Goal: Task Accomplishment & Management: Complete application form

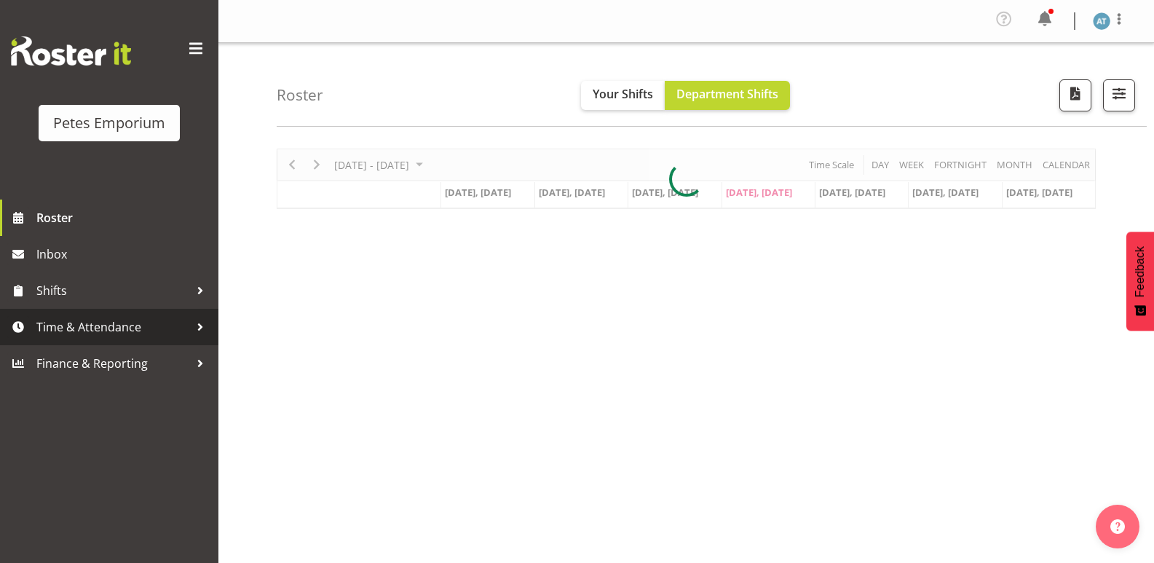
click at [132, 329] on span "Time & Attendance" at bounding box center [112, 327] width 153 height 22
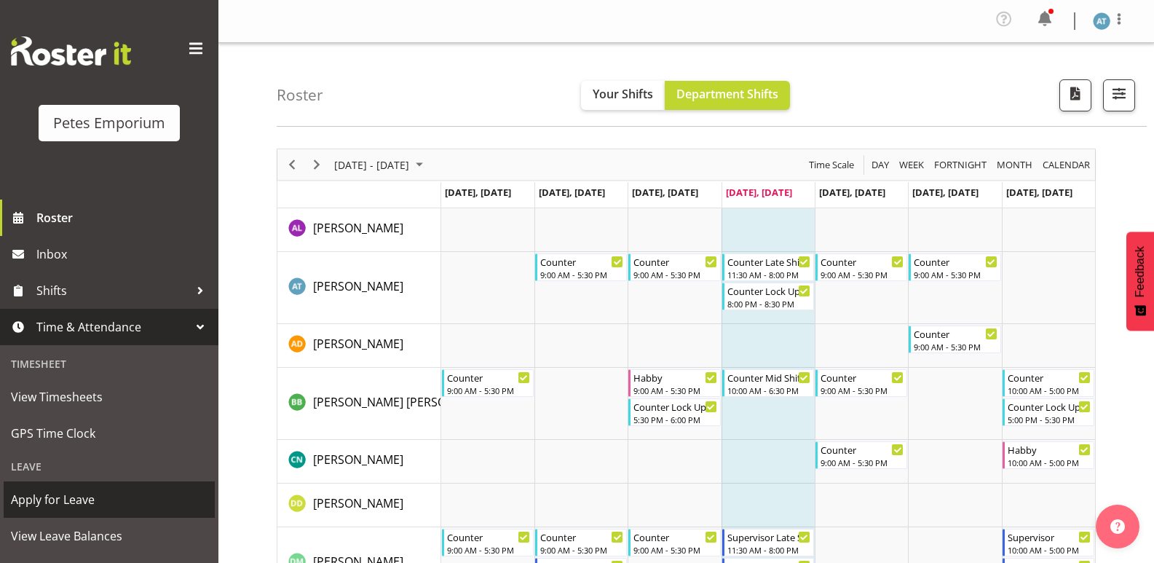
click at [66, 499] on span "Apply for Leave" at bounding box center [109, 500] width 197 height 22
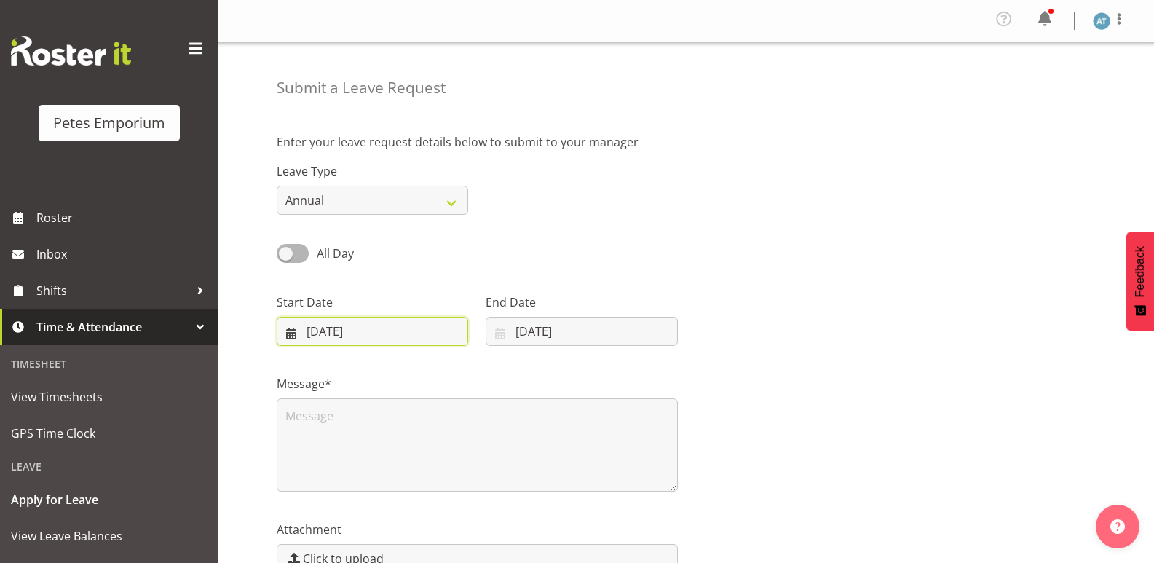
click at [366, 334] on input "[DATE]" at bounding box center [373, 331] width 192 height 29
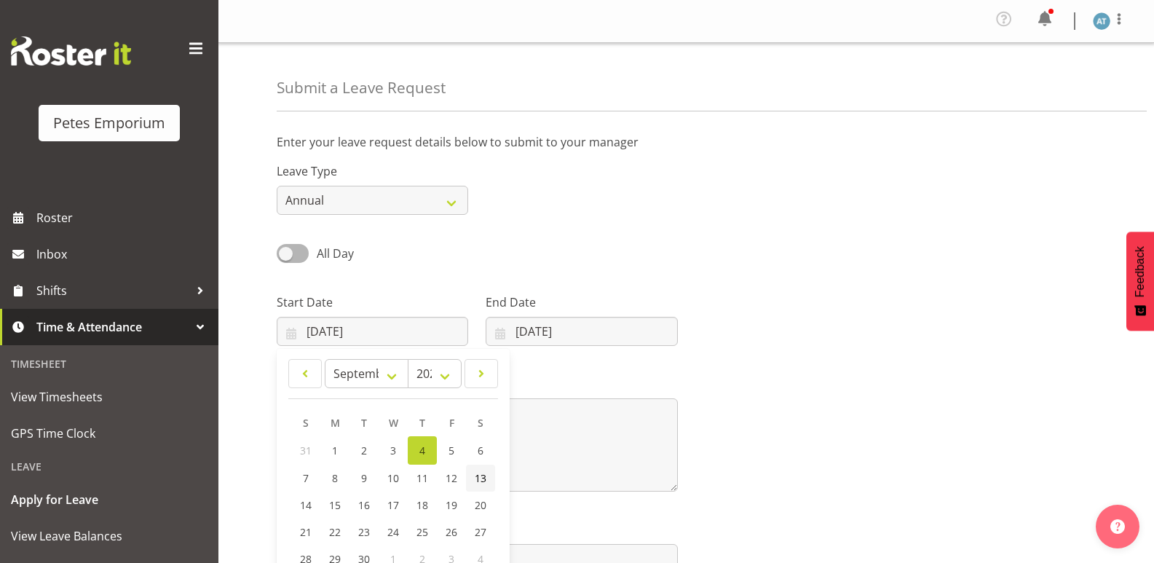
click at [487, 479] on link "13" at bounding box center [480, 478] width 29 height 27
type input "13/09/2025"
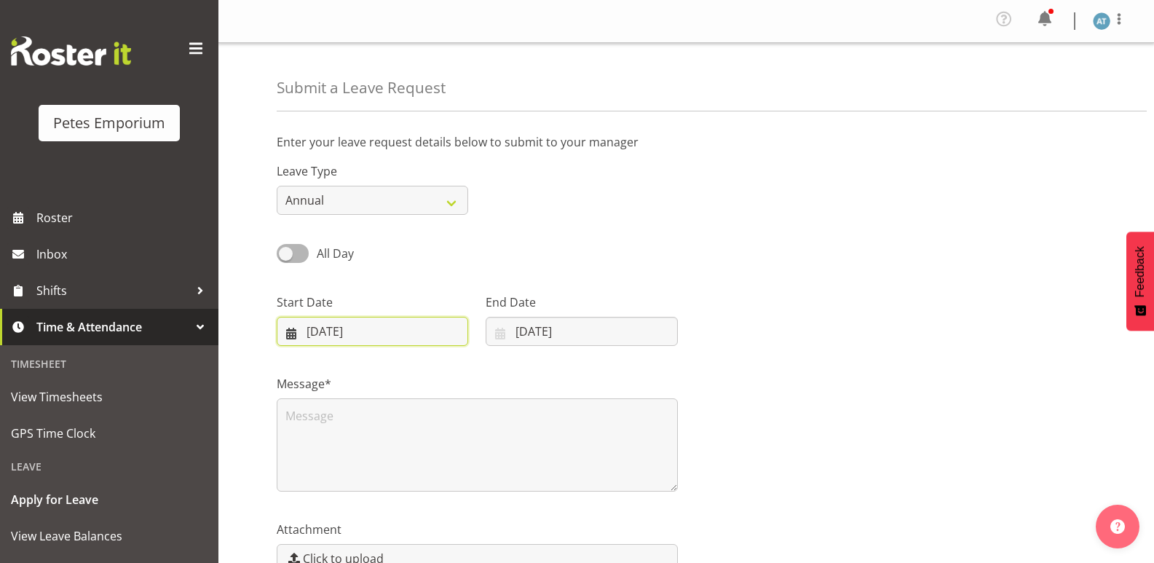
click at [417, 327] on input "13/09/2025" at bounding box center [373, 331] width 192 height 29
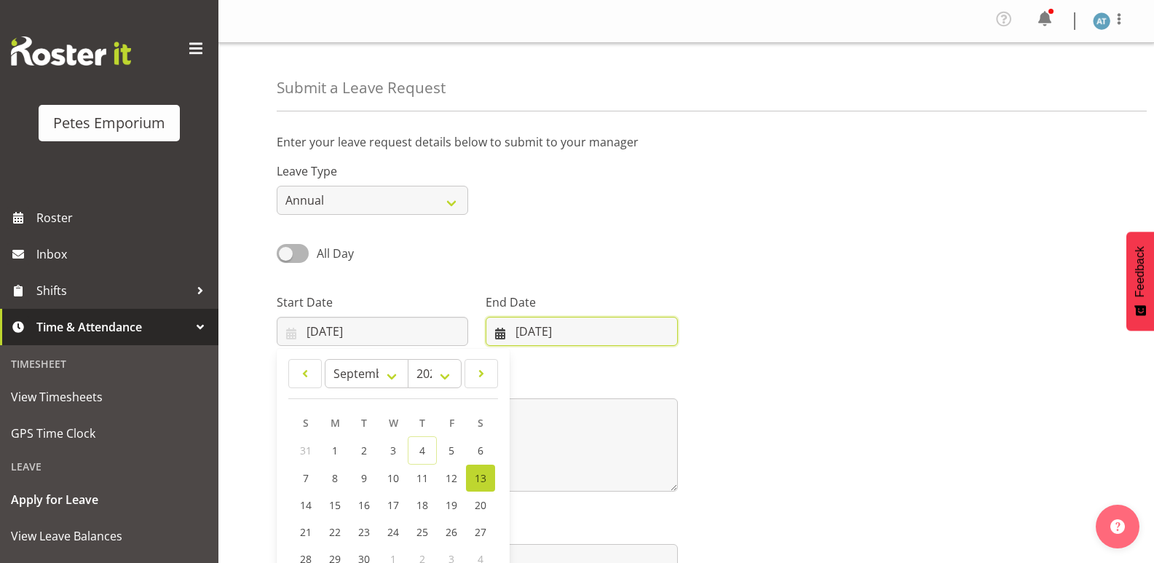
click at [547, 327] on input "04/09/2025" at bounding box center [582, 331] width 192 height 29
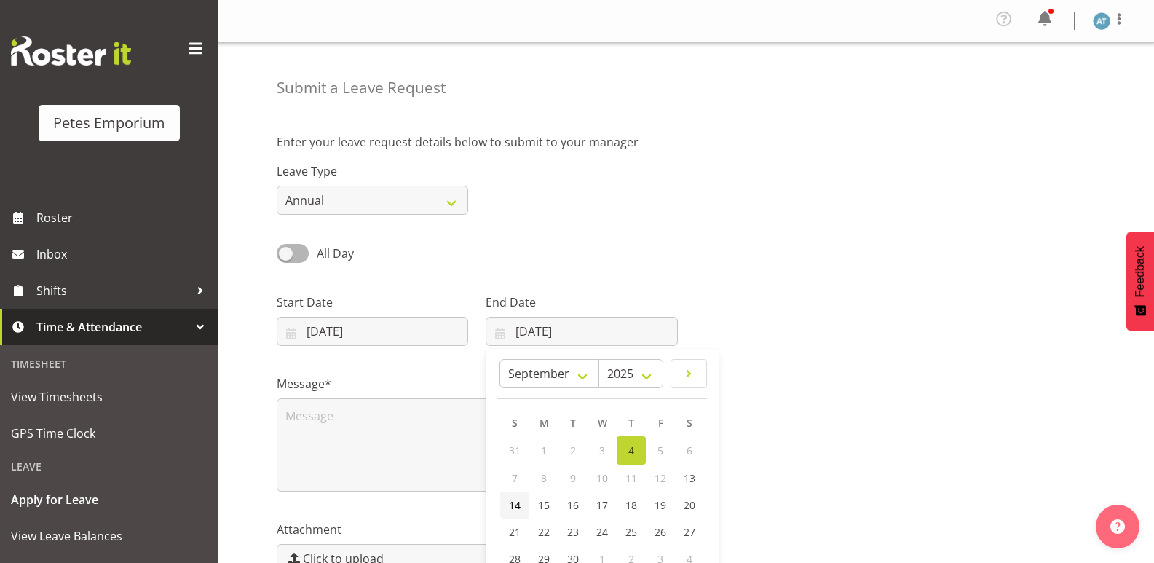
click at [525, 507] on link "14" at bounding box center [514, 505] width 29 height 27
type input "14/09/2025"
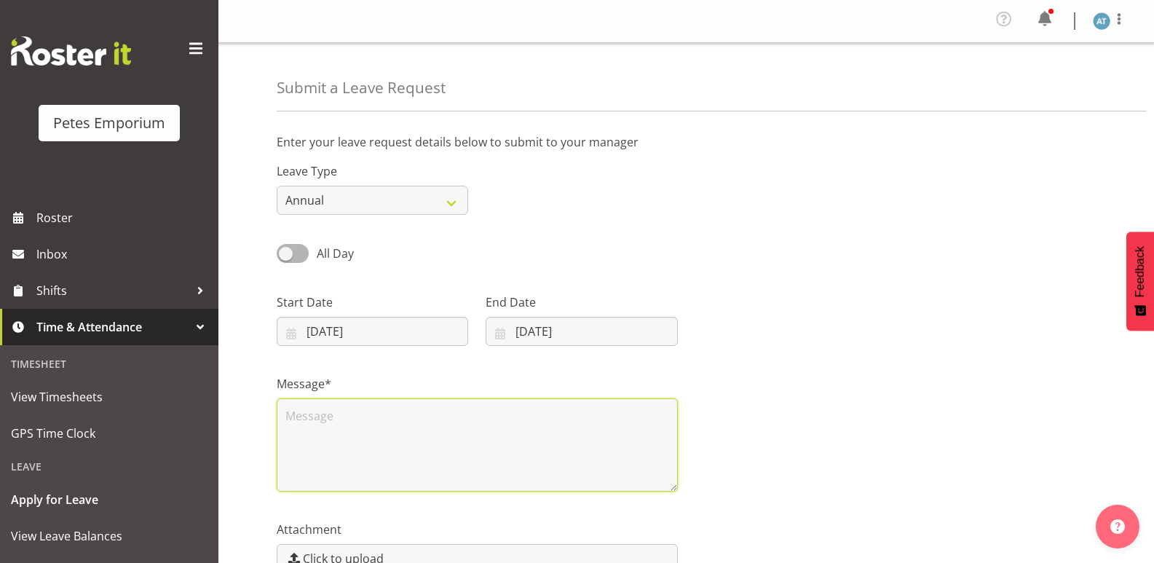
click at [430, 422] on textarea at bounding box center [477, 444] width 401 height 93
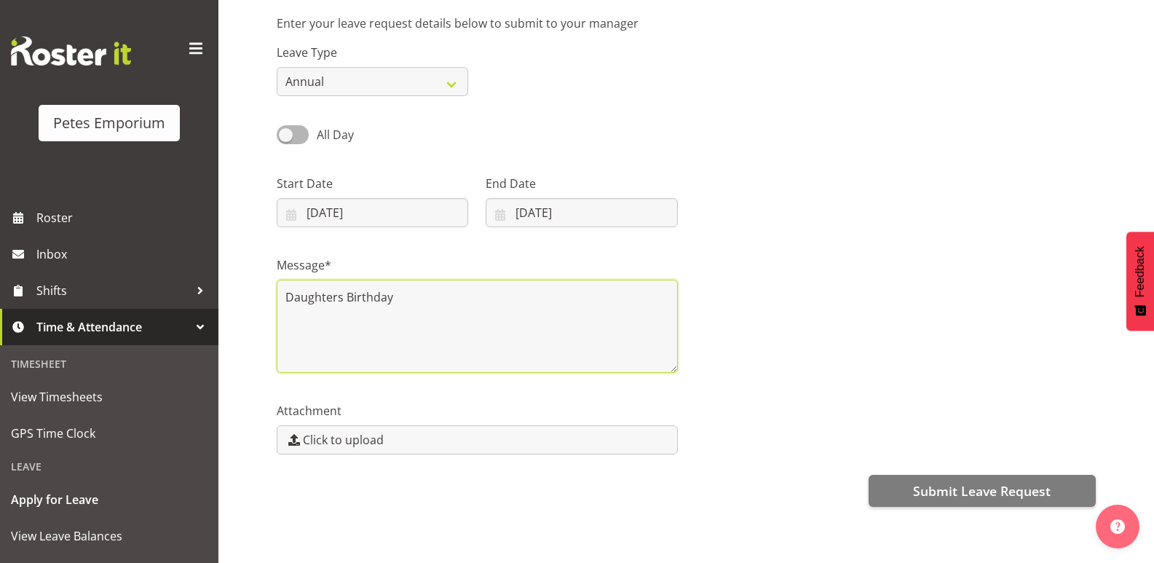
scroll to position [153, 0]
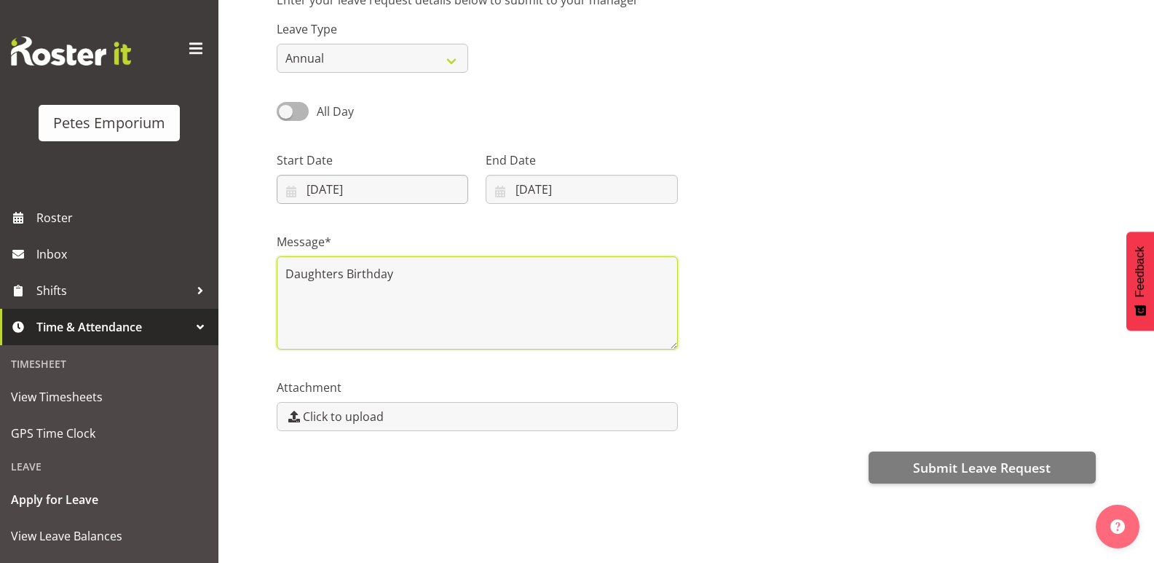
type textarea "Daughters Birthday"
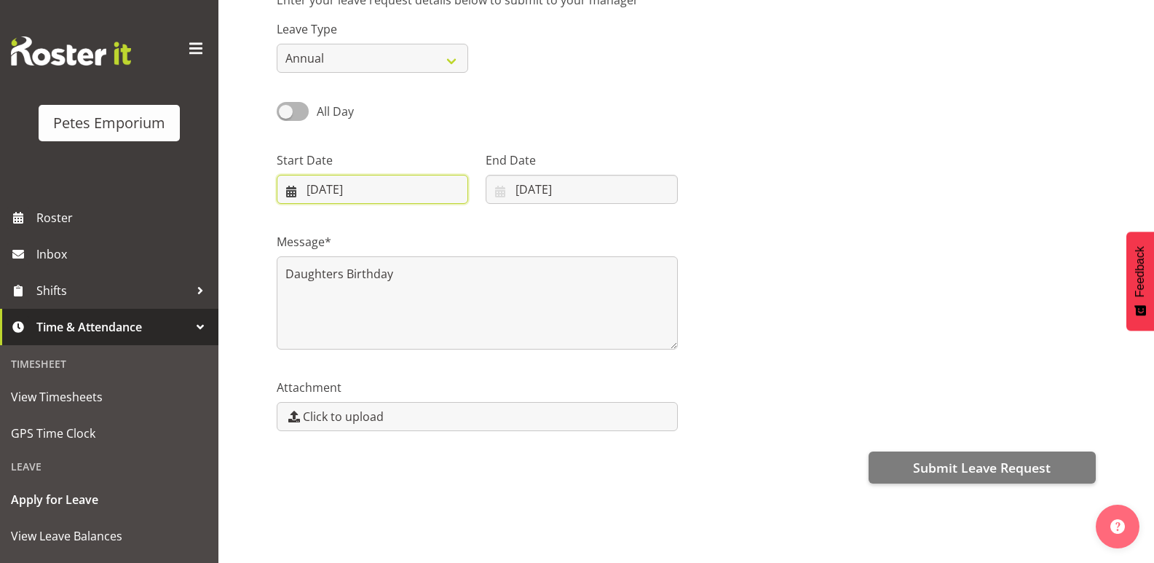
click at [390, 179] on input "13/09/2025" at bounding box center [373, 189] width 192 height 29
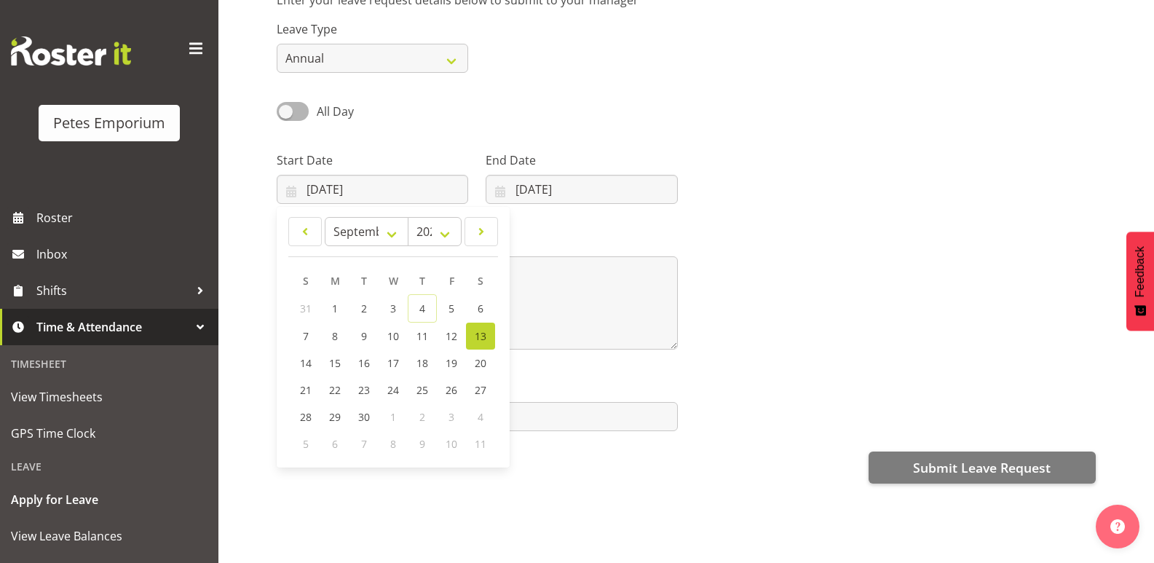
click at [481, 329] on span "13" at bounding box center [481, 336] width 12 height 14
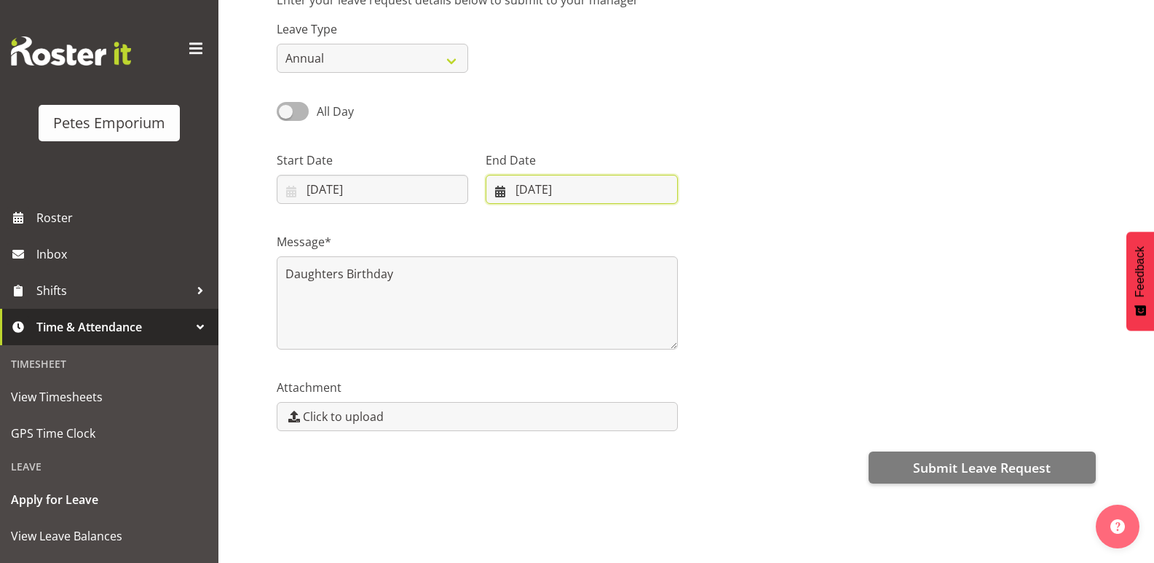
click at [567, 178] on input "14/09/2025" at bounding box center [582, 189] width 192 height 29
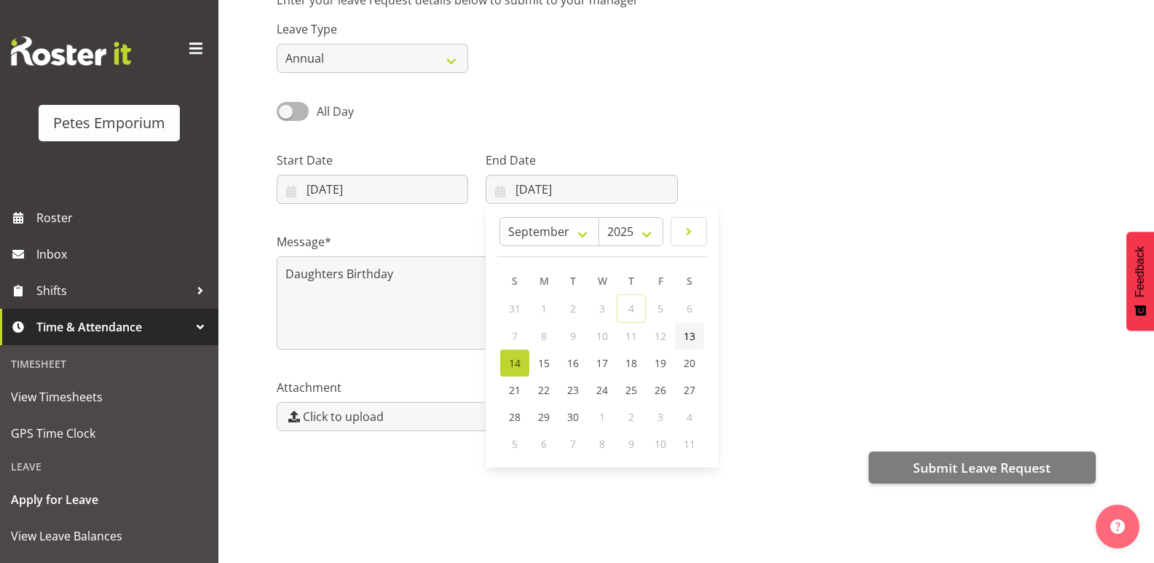
click at [691, 329] on span "13" at bounding box center [690, 336] width 12 height 14
type input "13/09/2025"
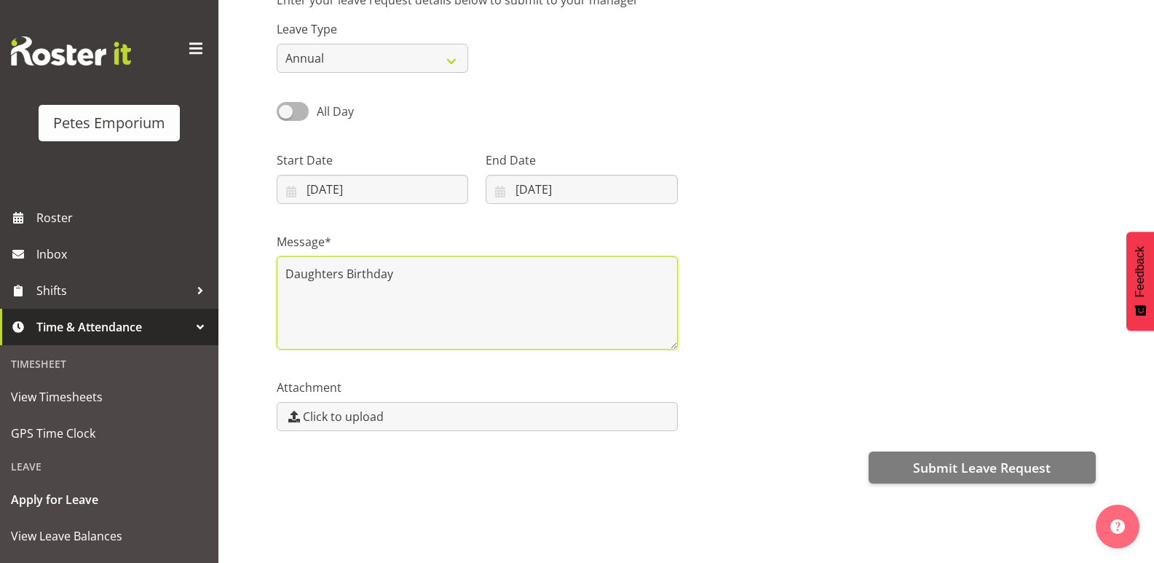
click at [395, 280] on textarea "Daughters Birthday" at bounding box center [477, 302] width 401 height 93
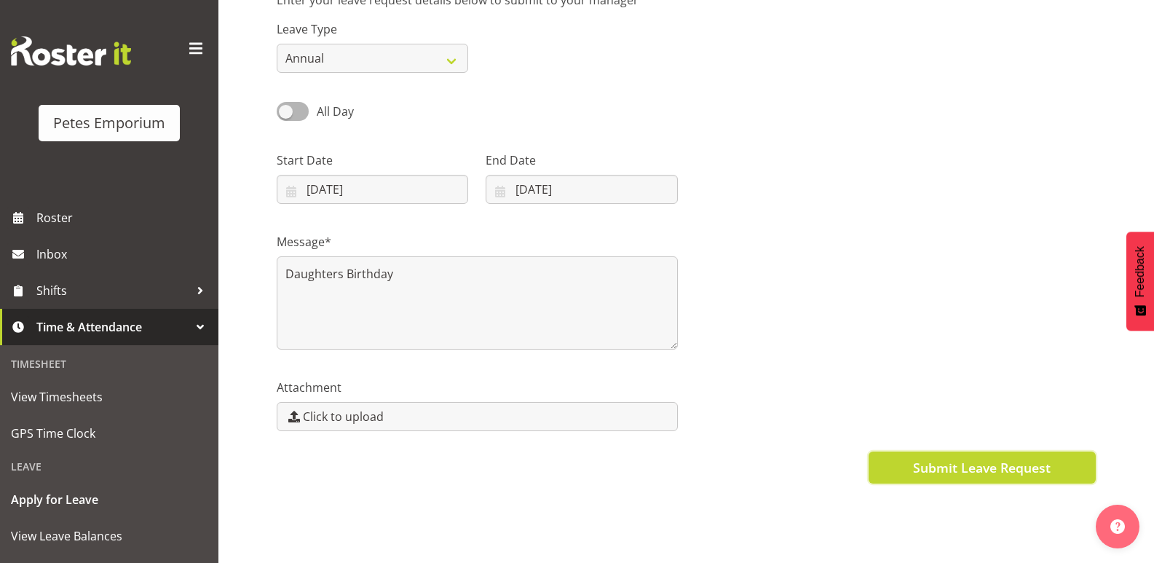
click at [935, 465] on span "Submit Leave Request" at bounding box center [982, 467] width 138 height 19
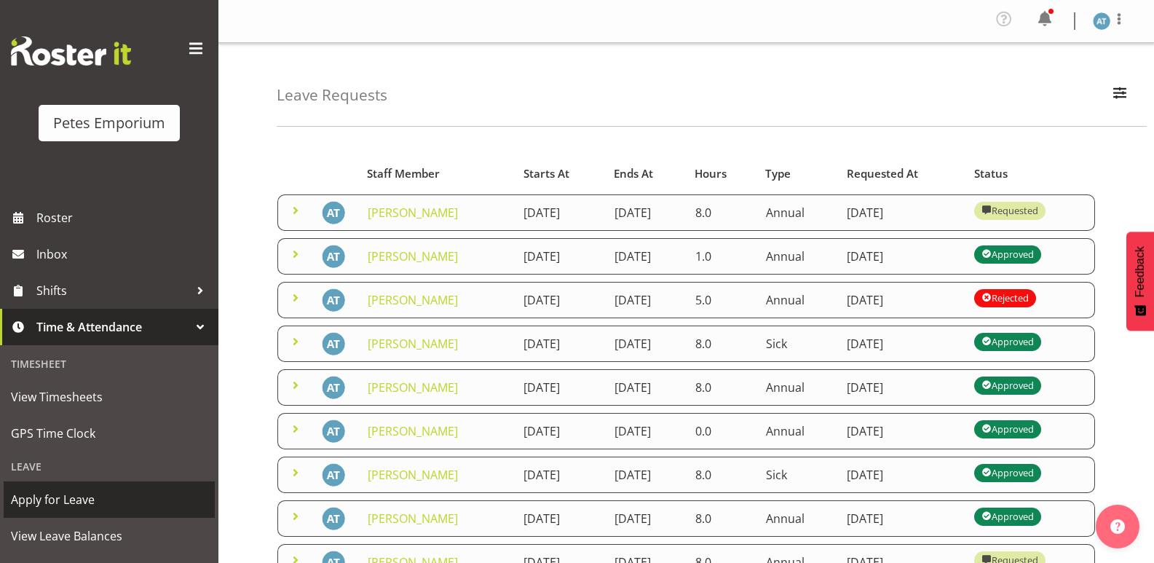
click at [103, 502] on span "Apply for Leave" at bounding box center [109, 500] width 197 height 22
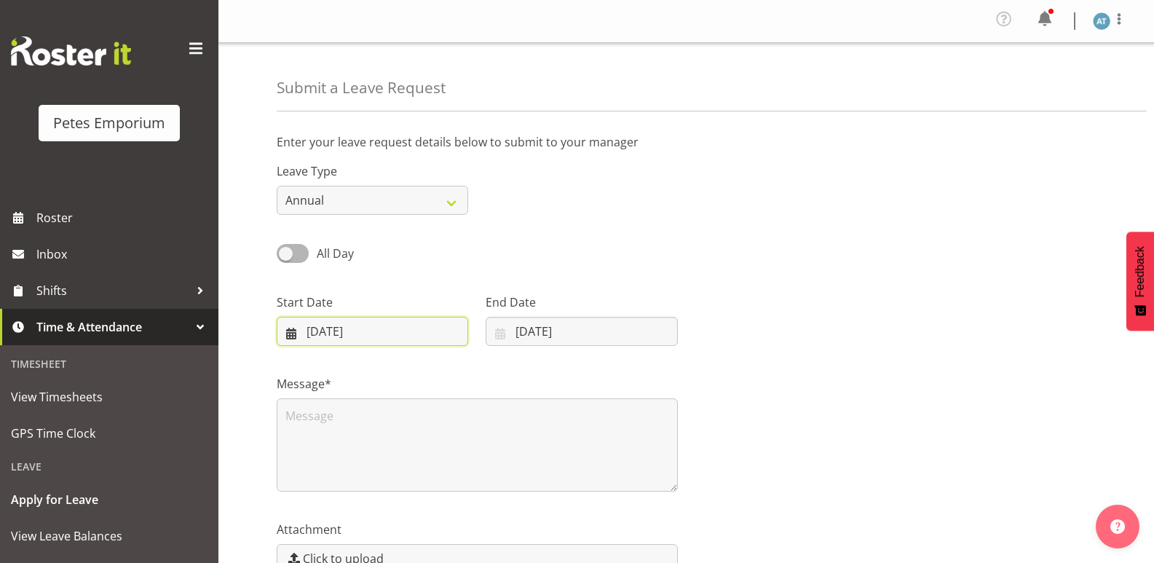
click at [382, 325] on input "04/09/2025" at bounding box center [373, 331] width 192 height 29
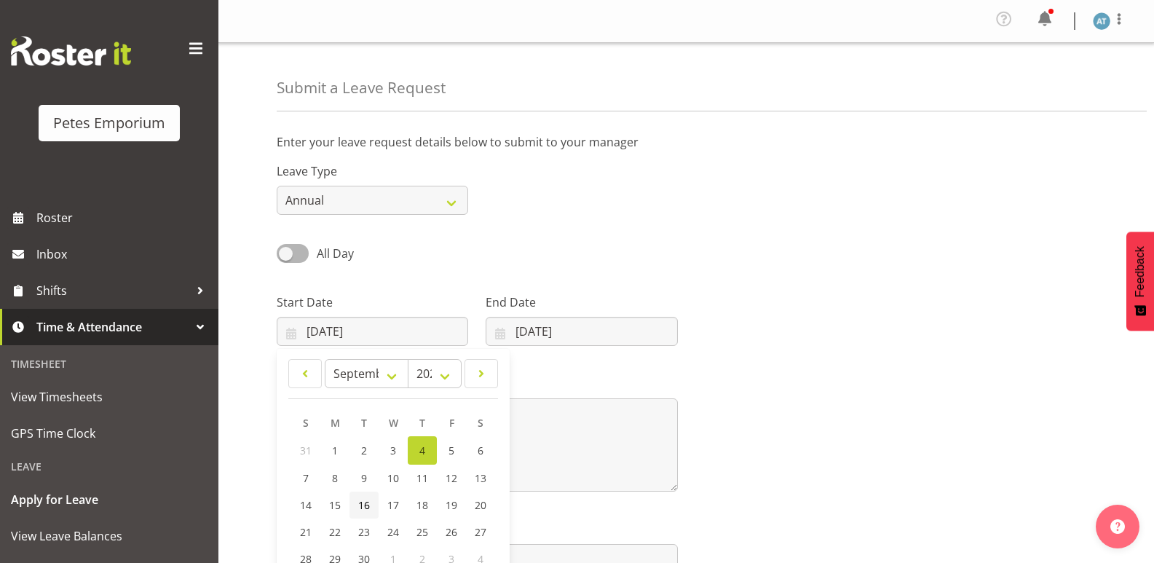
click at [364, 504] on span "16" at bounding box center [364, 505] width 12 height 14
type input "16/09/2025"
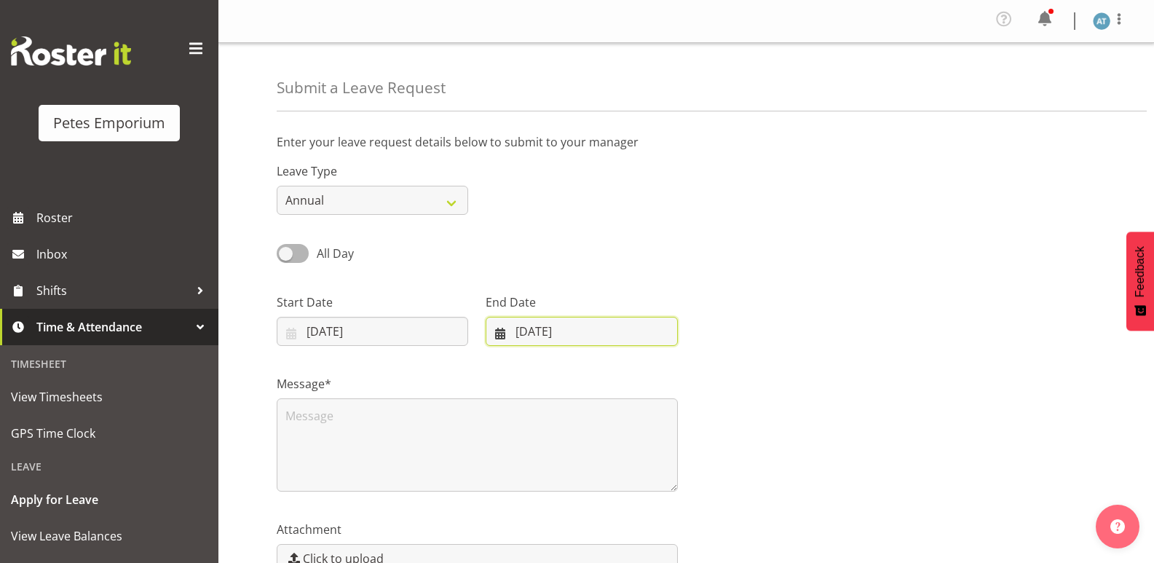
click at [559, 320] on input "04/09/2025" at bounding box center [582, 331] width 192 height 29
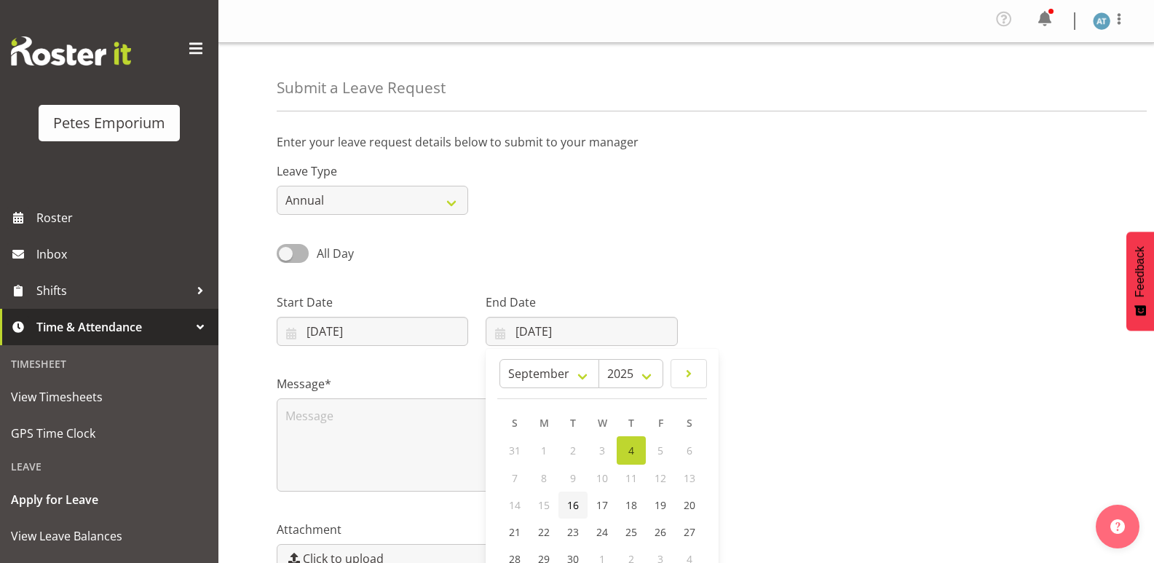
click at [574, 500] on span "16" at bounding box center [573, 505] width 12 height 14
type input "16/09/2025"
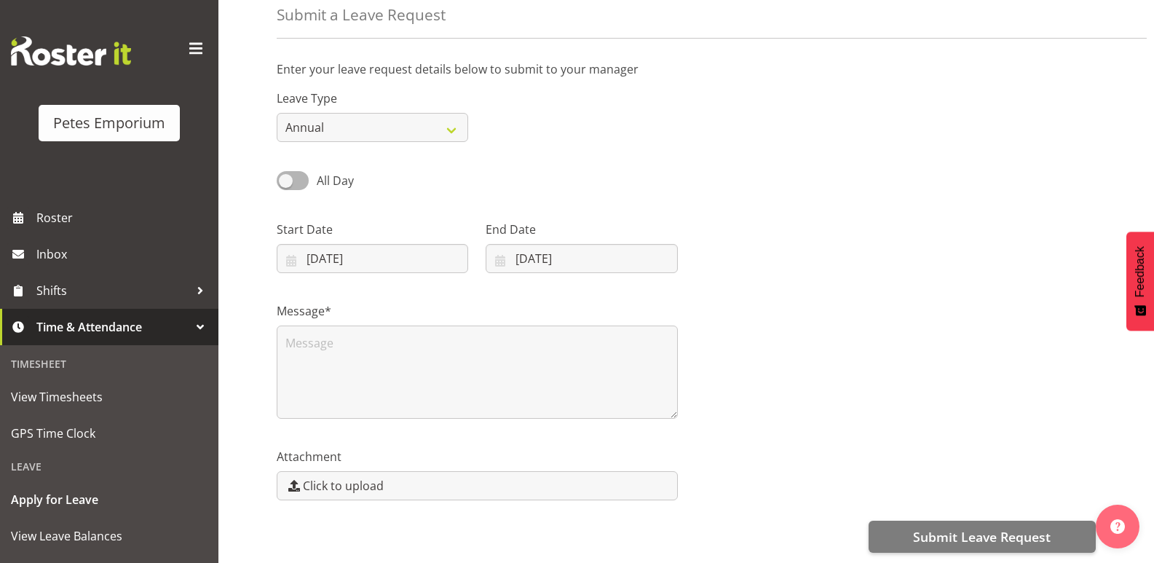
scroll to position [153, 0]
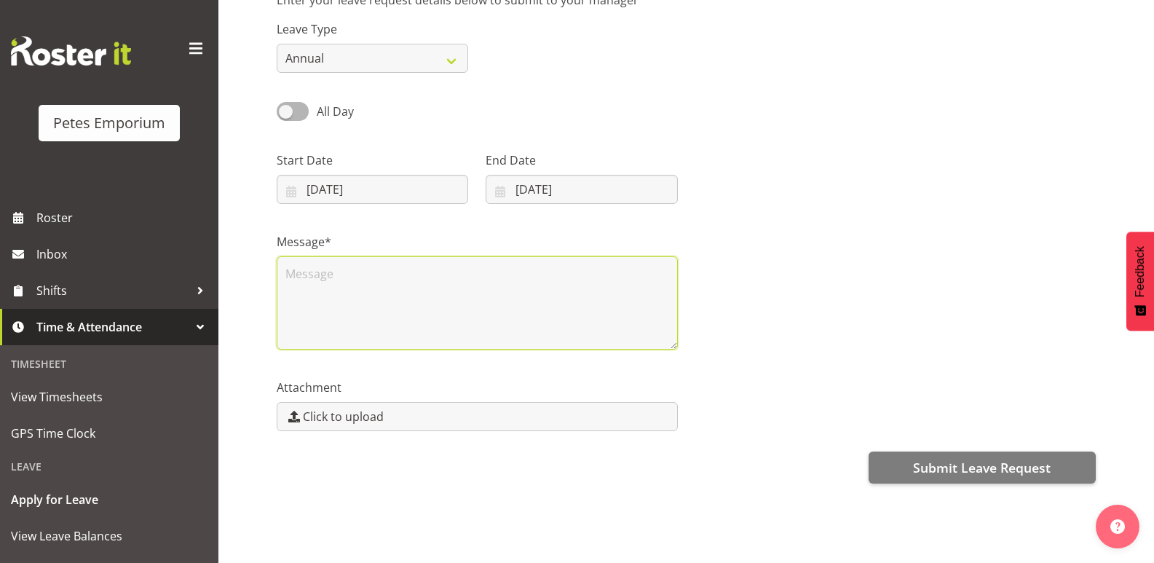
click at [475, 269] on textarea at bounding box center [477, 302] width 401 height 93
type textarea "W"
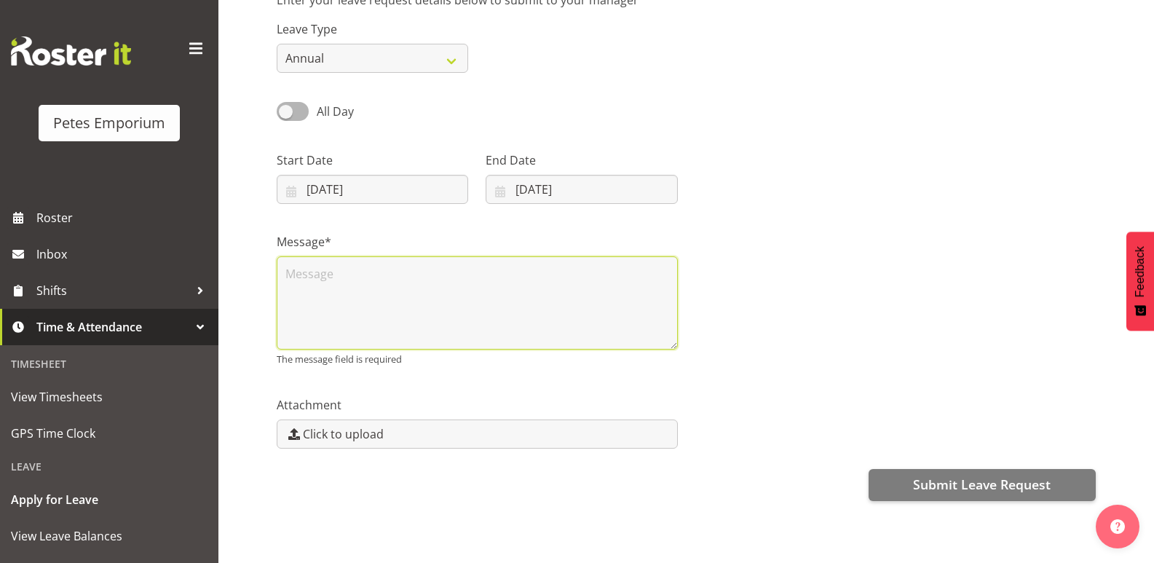
scroll to position [146, 0]
click at [300, 272] on textarea at bounding box center [477, 302] width 401 height 93
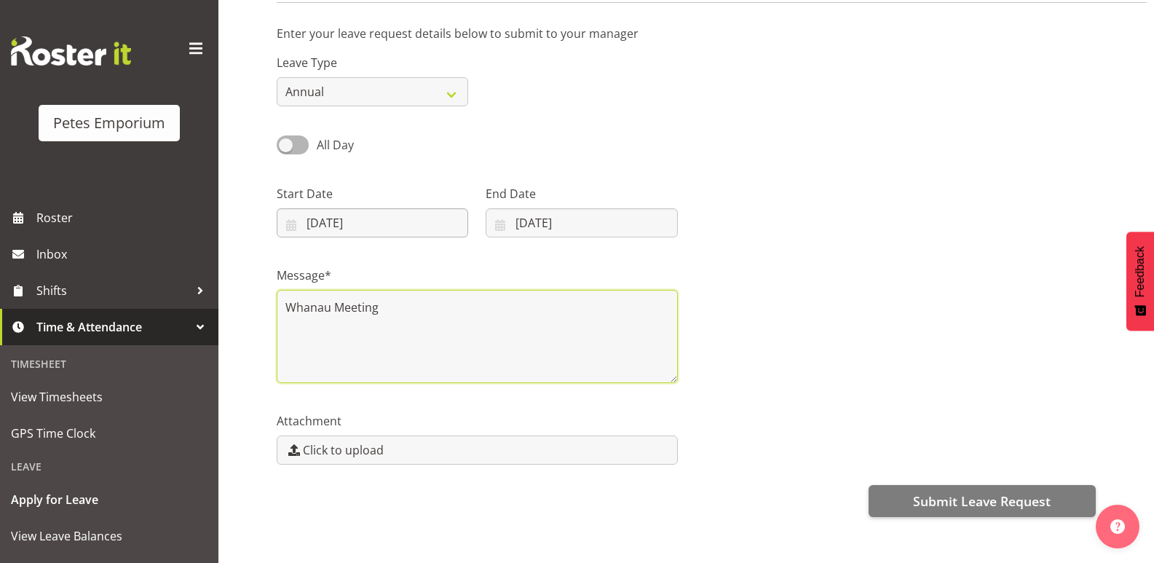
scroll to position [73, 0]
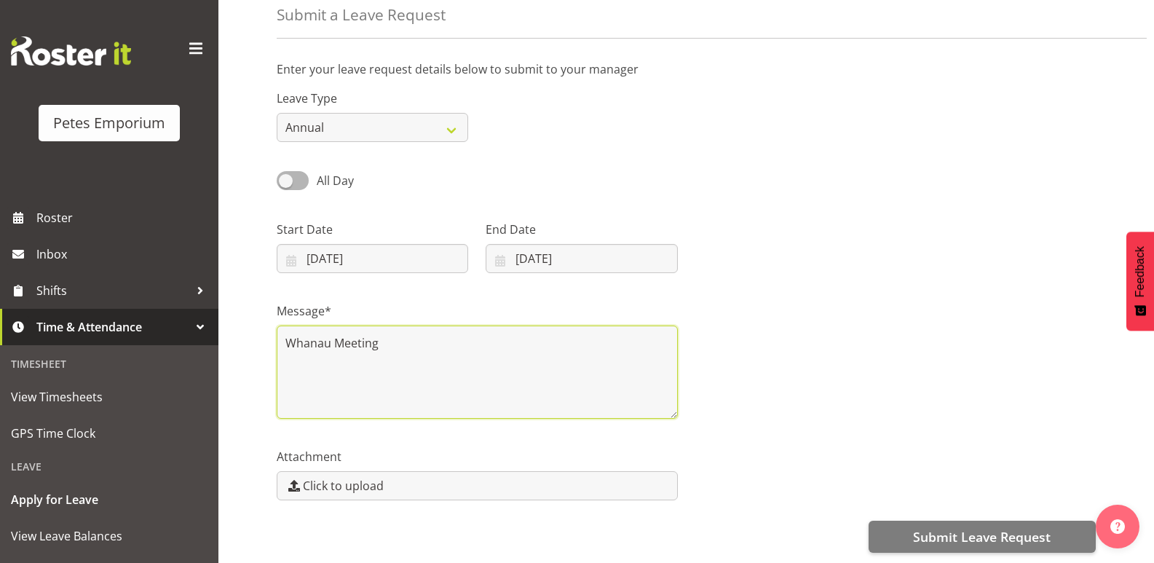
click at [418, 350] on textarea "Whanau Meeting" at bounding box center [477, 372] width 401 height 93
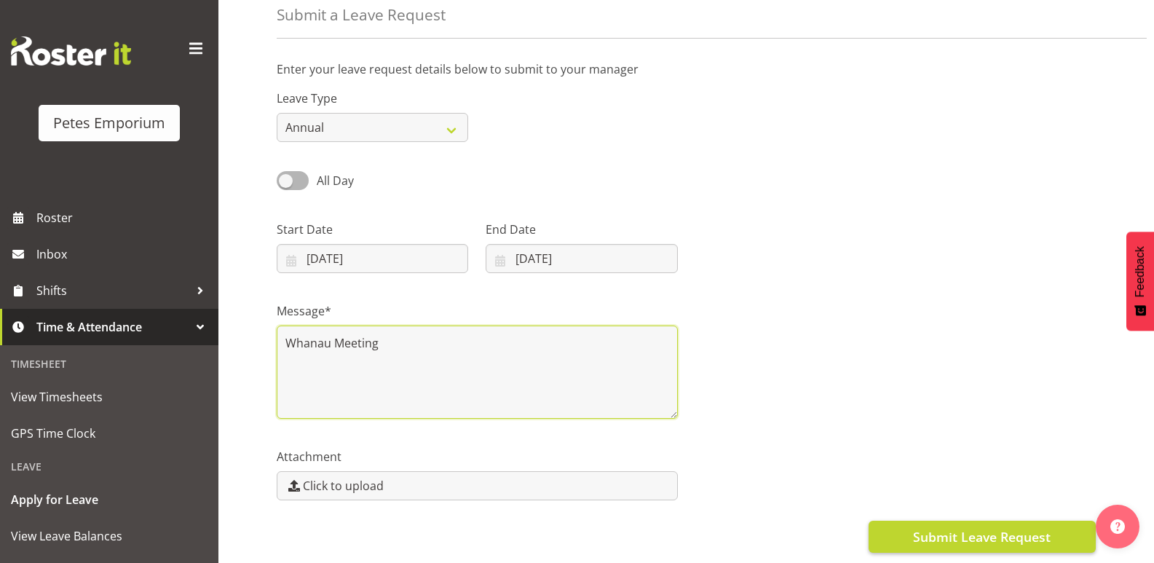
type textarea "Whanau Meeting"
click at [969, 530] on span "Submit Leave Request" at bounding box center [982, 536] width 138 height 19
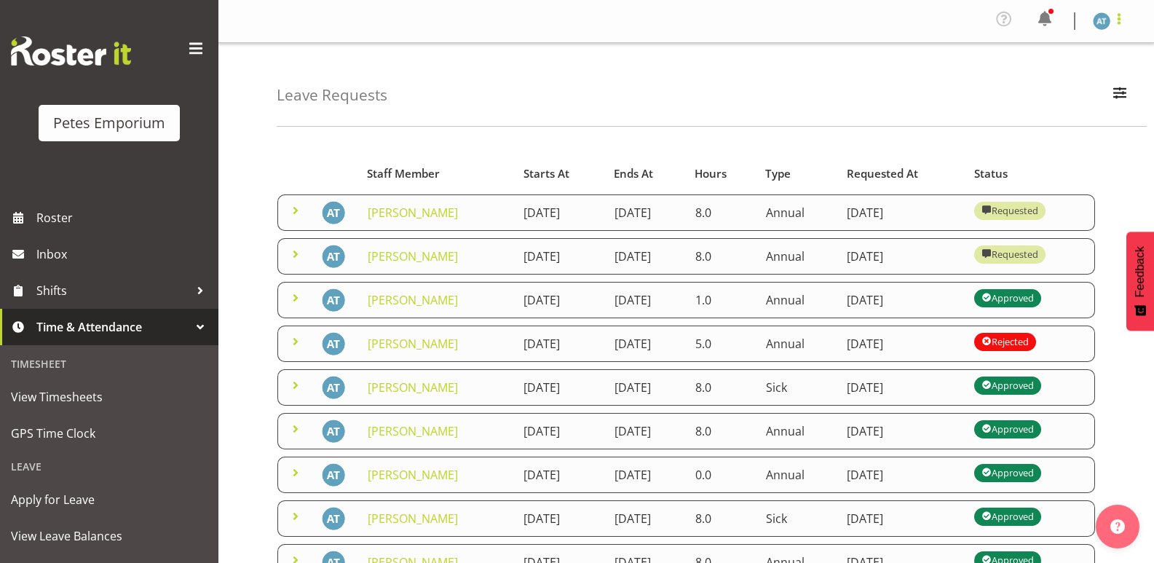
click at [1119, 20] on span at bounding box center [1119, 18] width 17 height 17
click at [1038, 82] on link "Log Out" at bounding box center [1058, 80] width 140 height 26
